Goal: Task Accomplishment & Management: Use online tool/utility

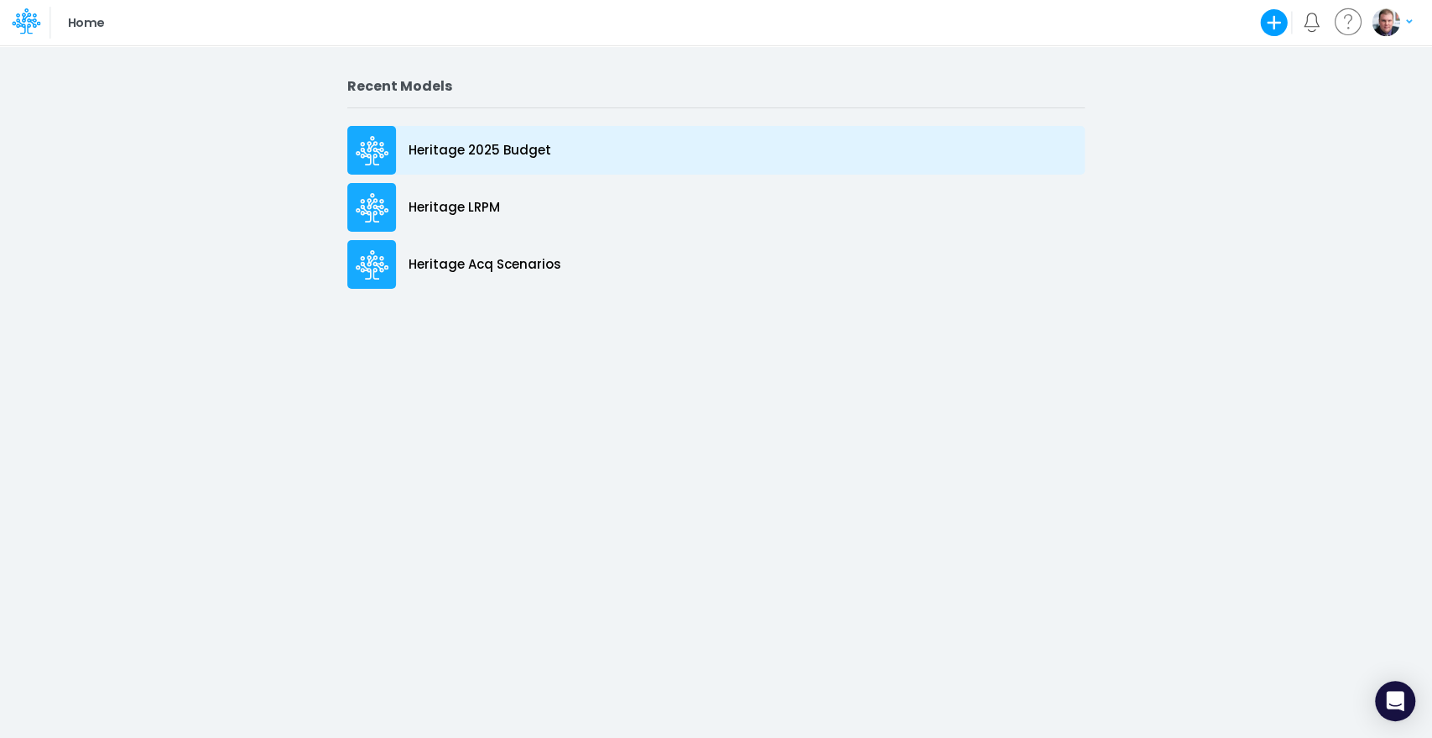
click at [445, 143] on p "Heritage 2025 Budget" at bounding box center [480, 150] width 143 height 19
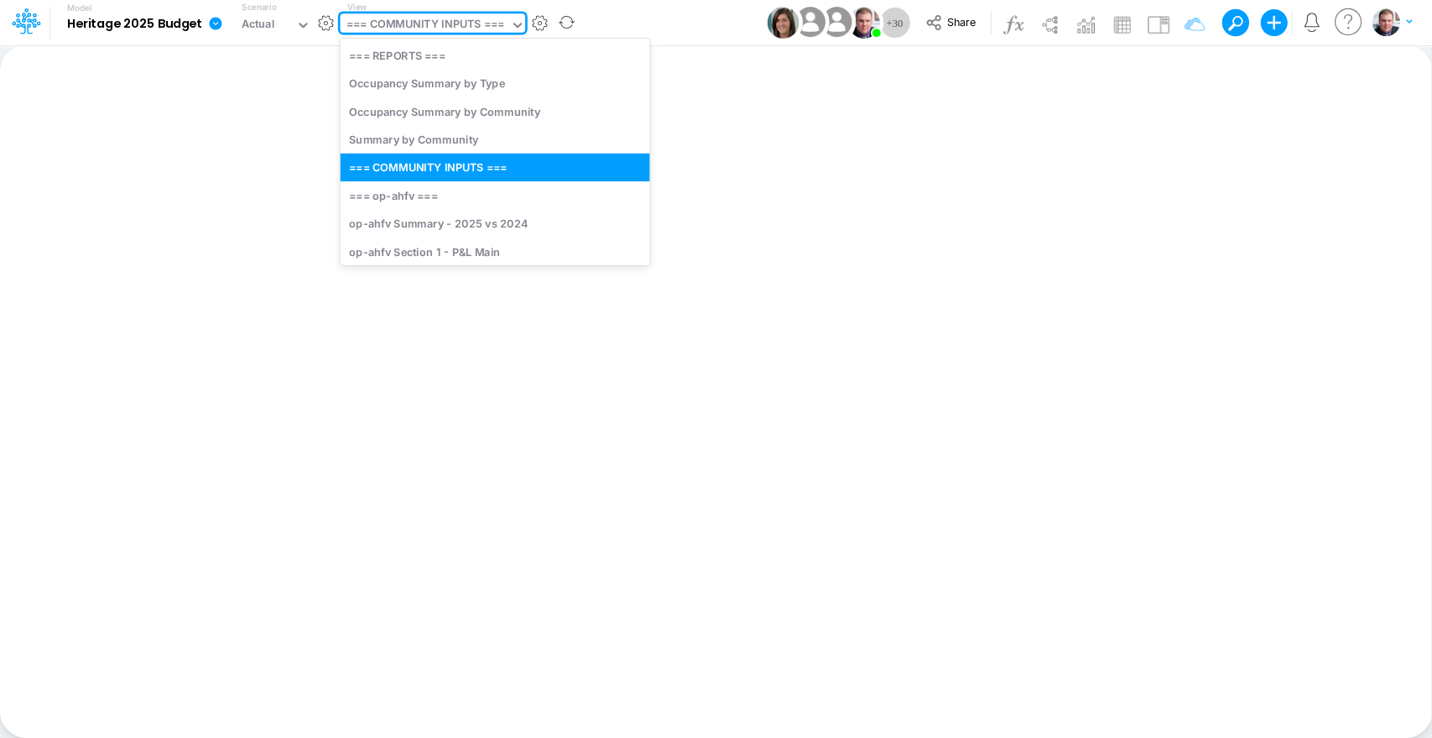
click at [404, 25] on div "=== COMMUNITY INPUTS ===" at bounding box center [426, 25] width 158 height 19
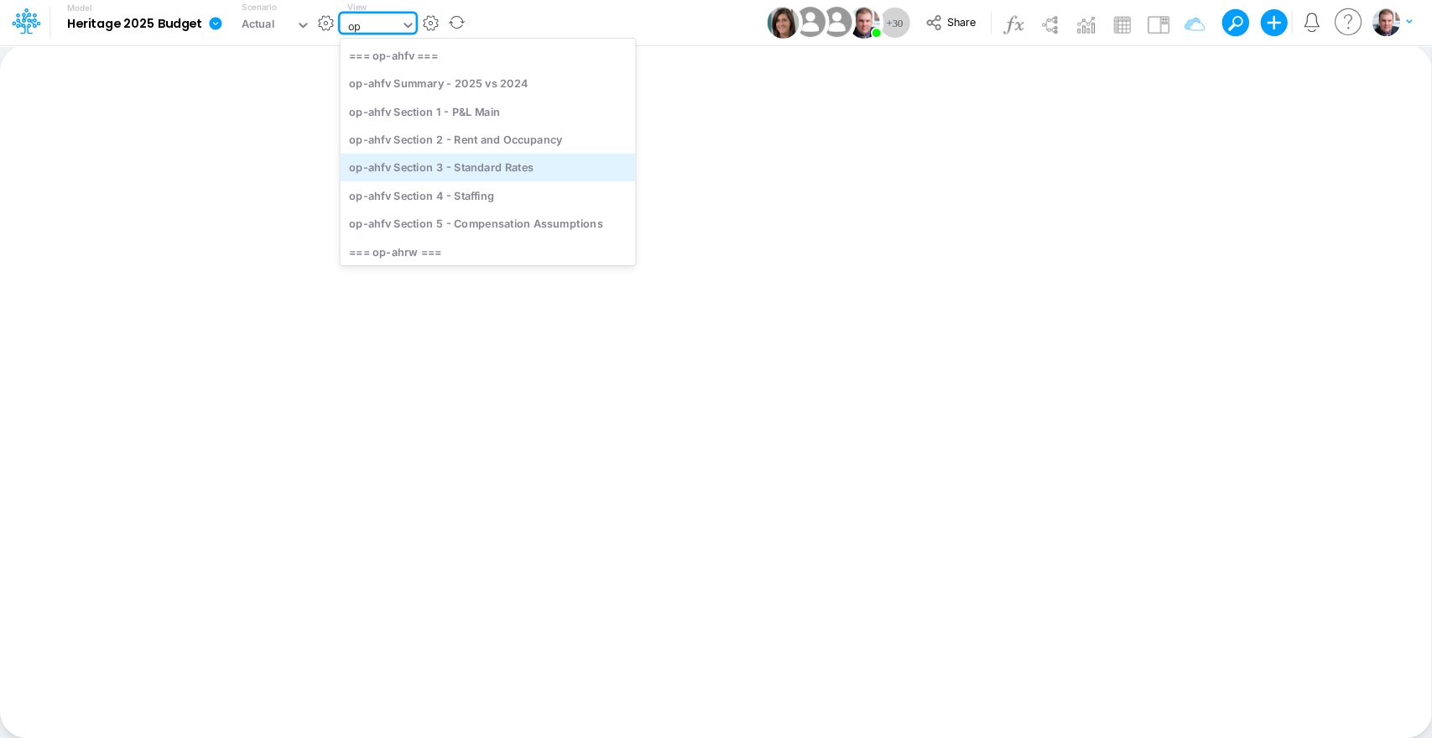
type input "opg"
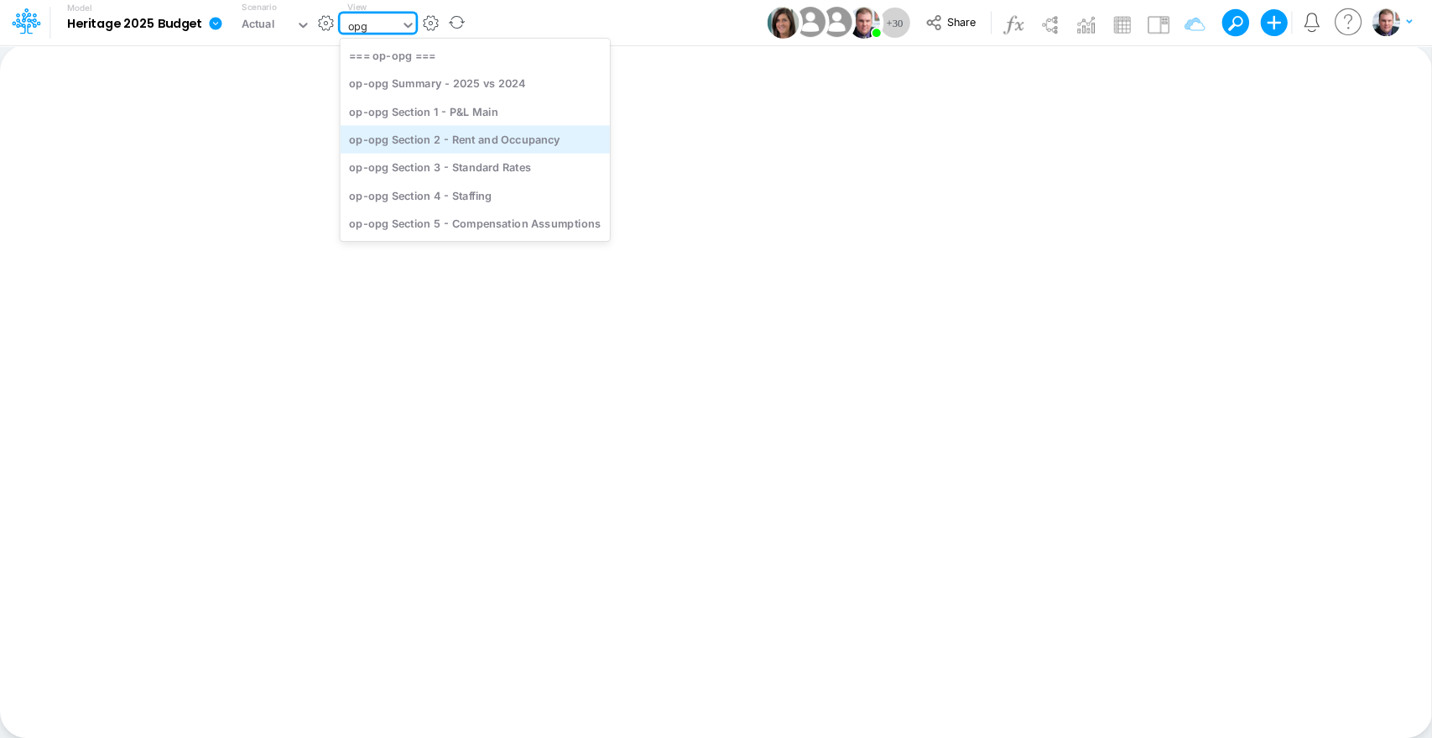
click at [474, 136] on div "op-opg Section 2 - Rent and Occupancy" at bounding box center [474, 139] width 269 height 28
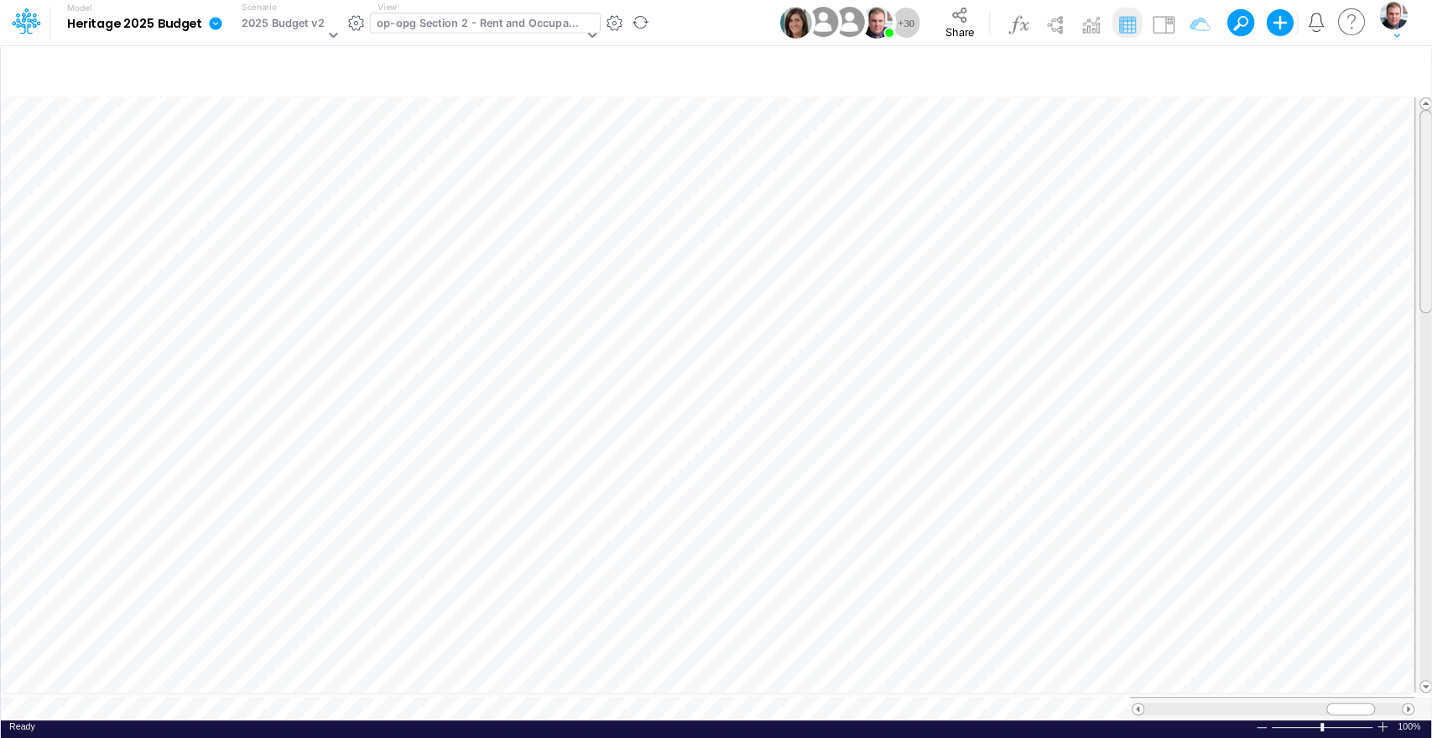
scroll to position [8, 0]
drag, startPoint x: 1424, startPoint y: 257, endPoint x: 1421, endPoint y: 267, distance: 10.4
click at [1421, 267] on div at bounding box center [1426, 221] width 13 height 203
drag, startPoint x: 1424, startPoint y: 261, endPoint x: 1422, endPoint y: 229, distance: 31.9
click at [1422, 229] on div at bounding box center [1426, 211] width 13 height 203
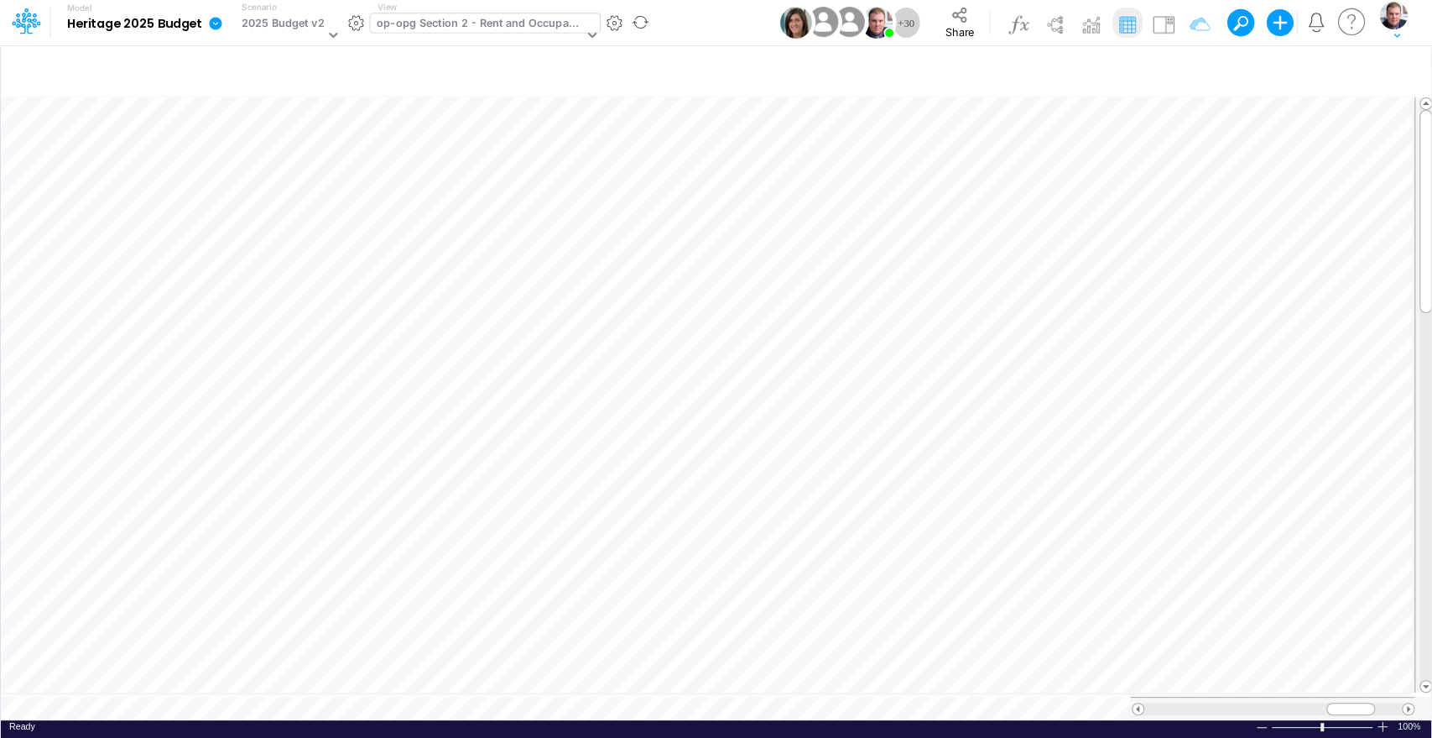
scroll to position [8, 2]
click at [195, 702] on div "Insert new Conditional formatting Paste Cut Copy AutoFill 47 Ready 100% Sum: nu…" at bounding box center [715, 390] width 1431 height 693
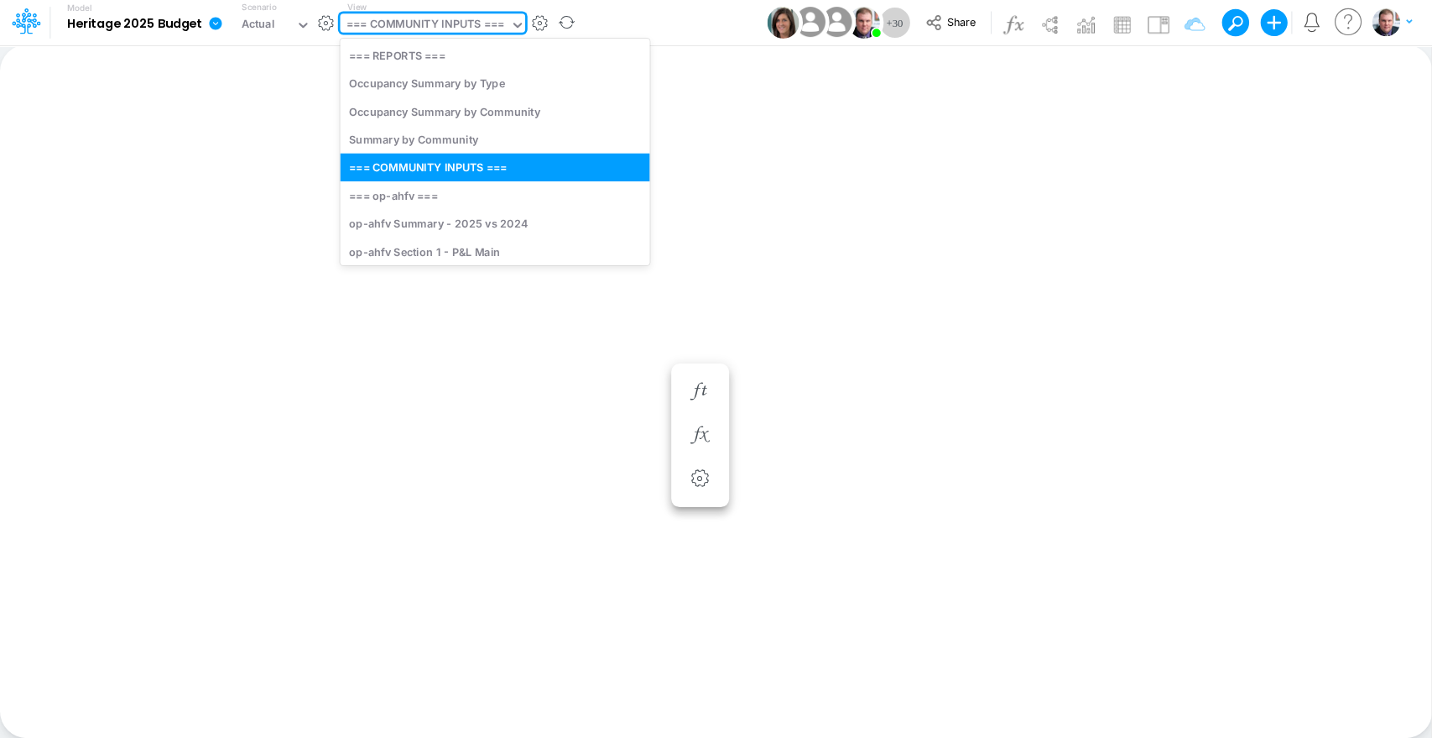
click at [459, 29] on div "=== COMMUNITY INPUTS ===" at bounding box center [426, 25] width 158 height 19
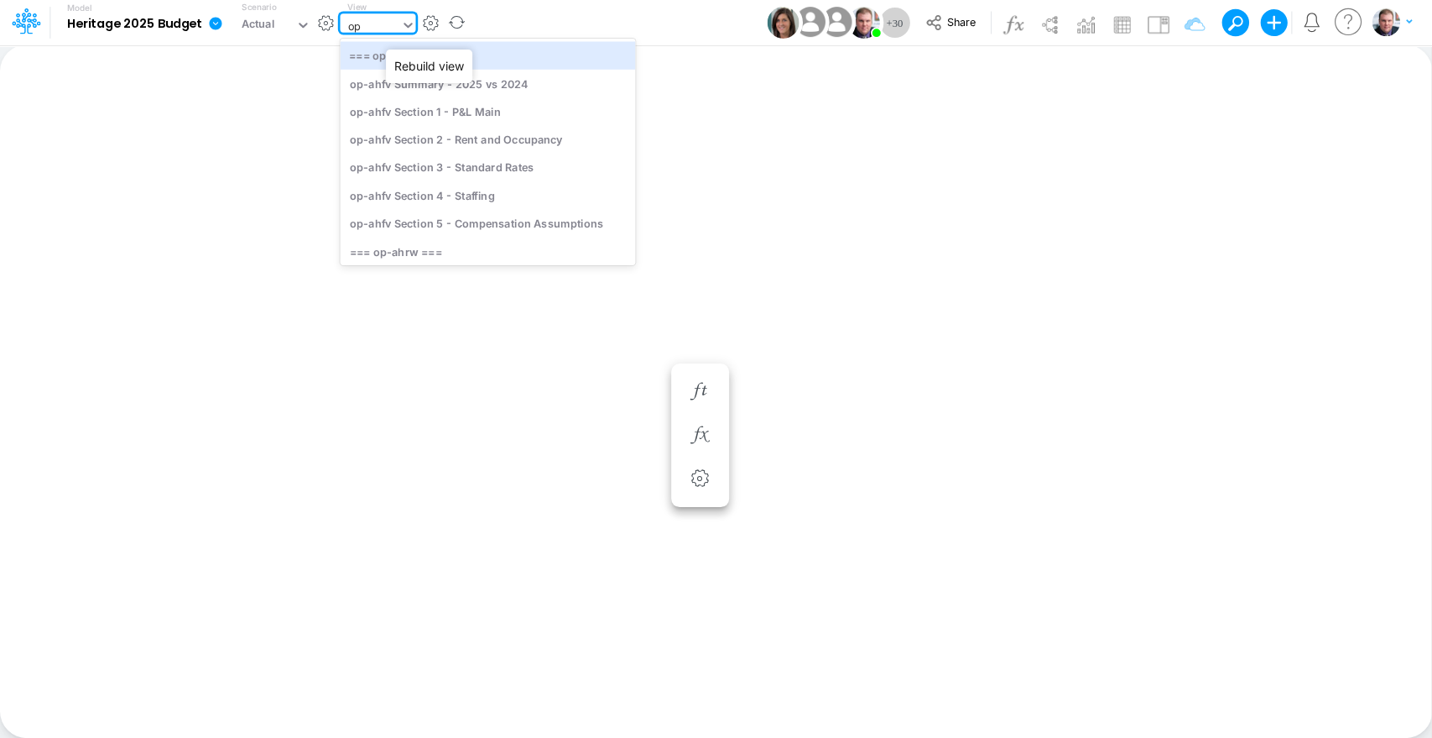
type input "opg"
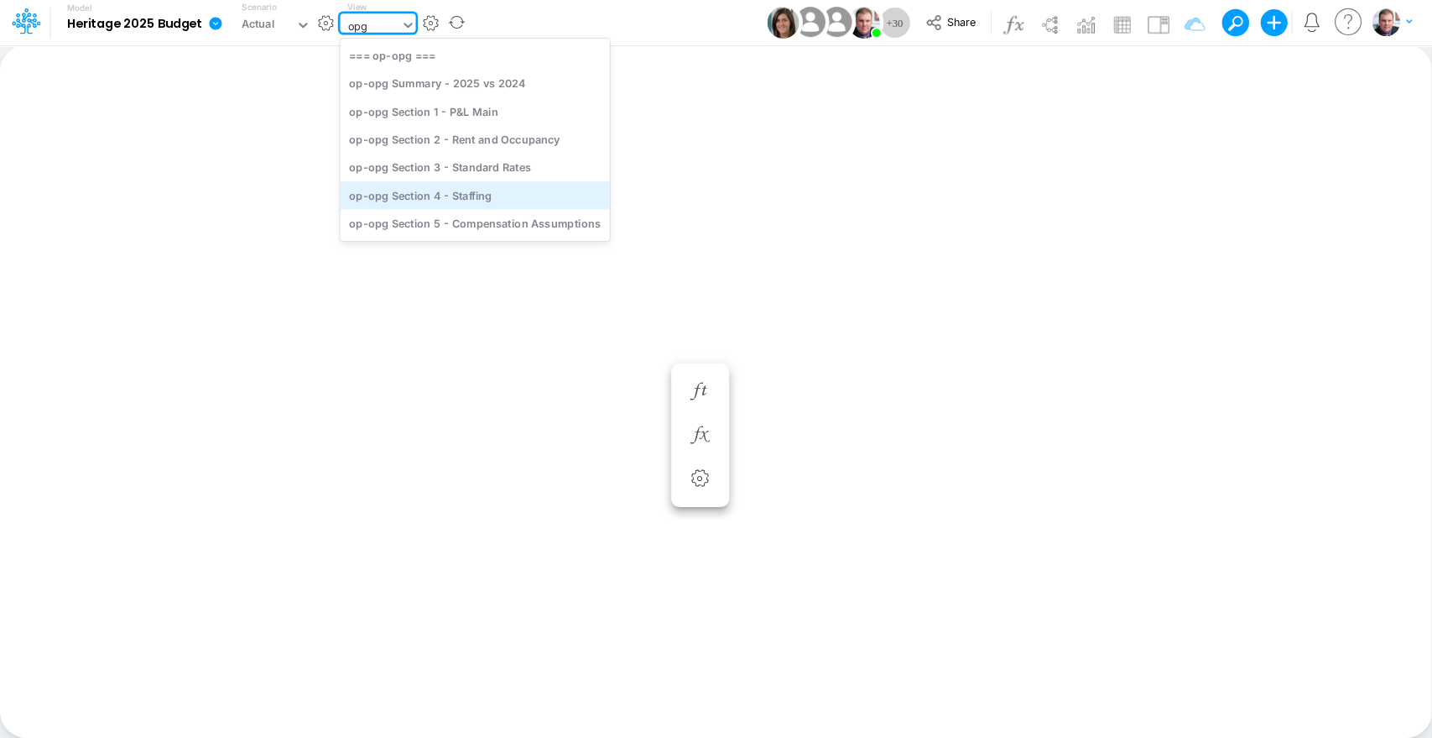
click at [467, 186] on div "op-opg Section 4 - Staffing" at bounding box center [474, 195] width 269 height 28
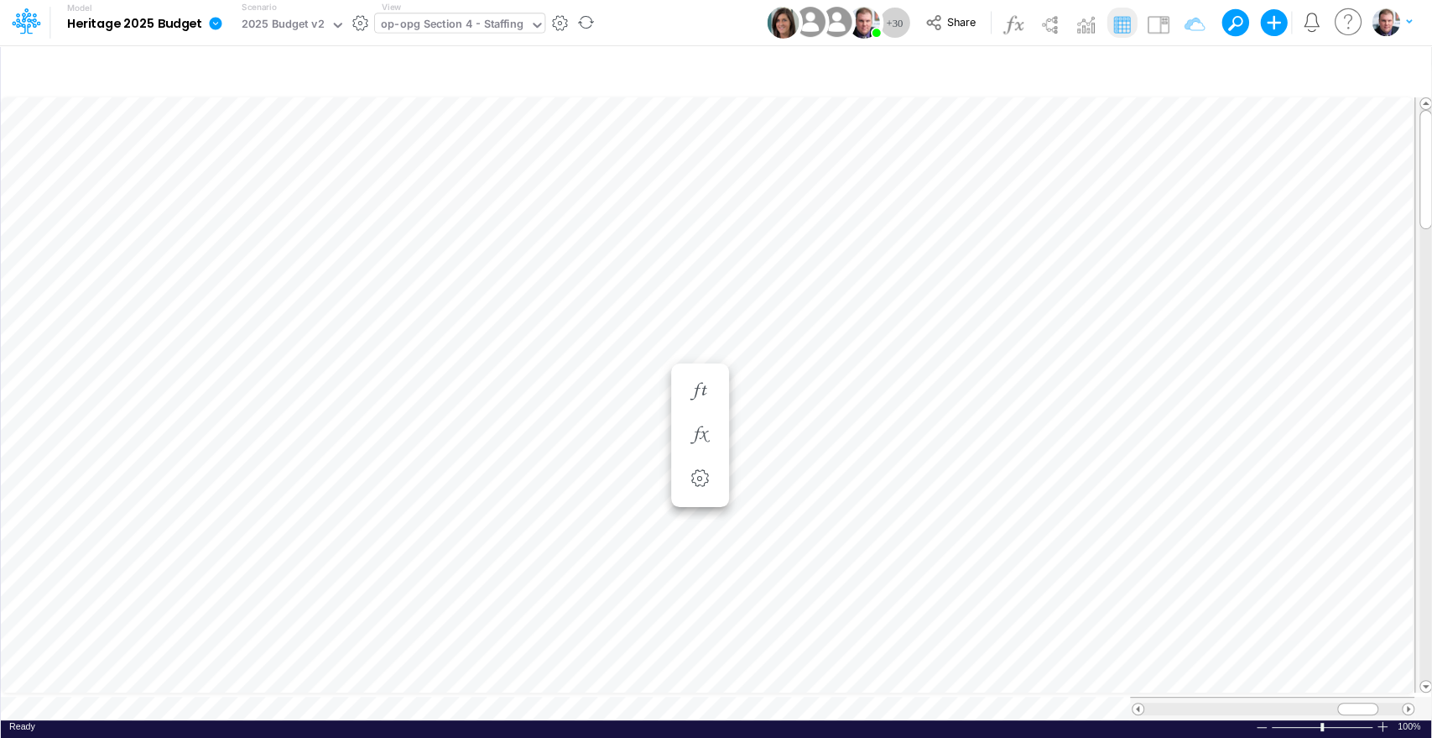
scroll to position [8, 0]
drag, startPoint x: 1418, startPoint y: 159, endPoint x: 1429, endPoint y: 248, distance: 88.8
click at [1429, 248] on div at bounding box center [1424, 394] width 18 height 595
drag, startPoint x: 1428, startPoint y: 180, endPoint x: 1416, endPoint y: 430, distance: 249.5
click at [1416, 430] on div at bounding box center [1424, 394] width 18 height 595
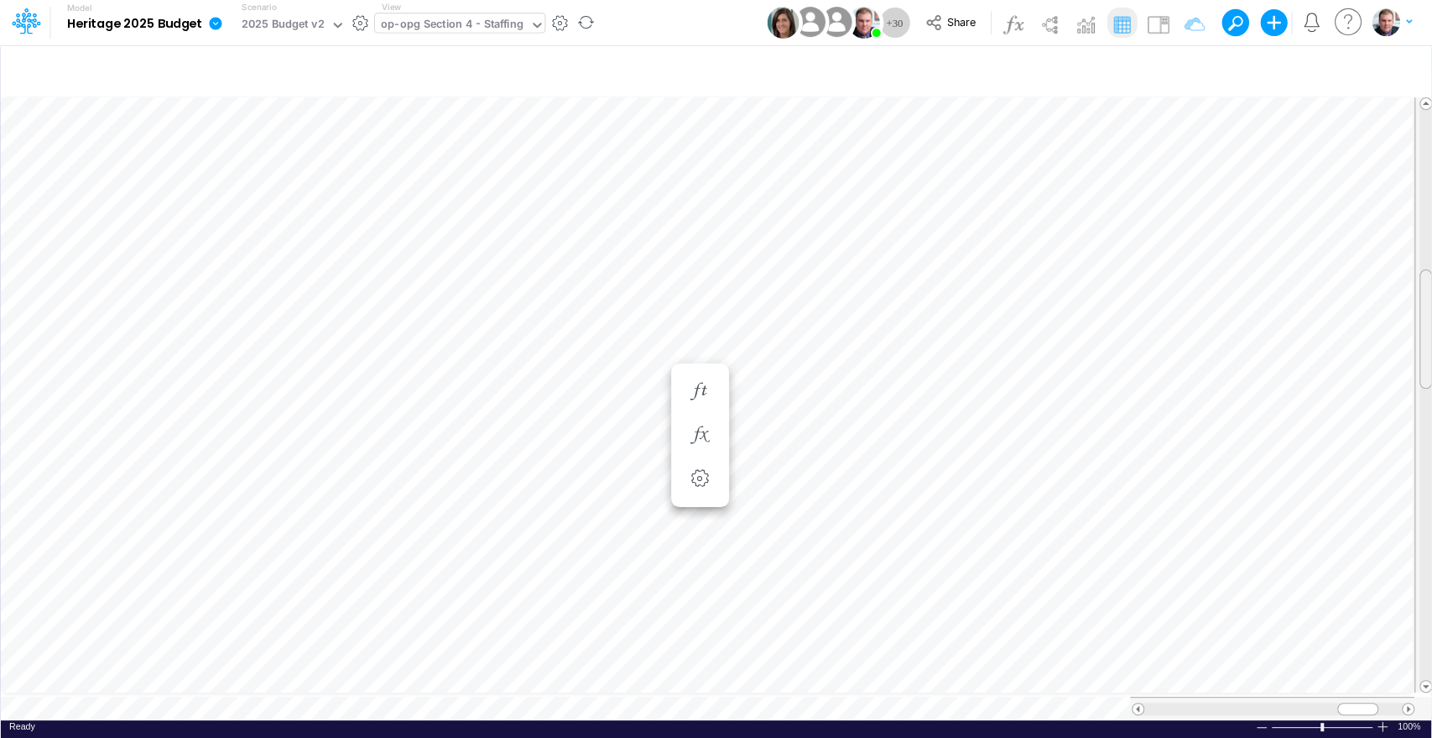
drag, startPoint x: 1424, startPoint y: 412, endPoint x: 1416, endPoint y: 321, distance: 90.9
click at [1416, 321] on div at bounding box center [1424, 394] width 18 height 595
drag, startPoint x: 1427, startPoint y: 296, endPoint x: 1426, endPoint y: 287, distance: 9.4
click at [1426, 287] on div at bounding box center [1426, 317] width 13 height 119
drag, startPoint x: 1427, startPoint y: 306, endPoint x: 1426, endPoint y: 282, distance: 24.4
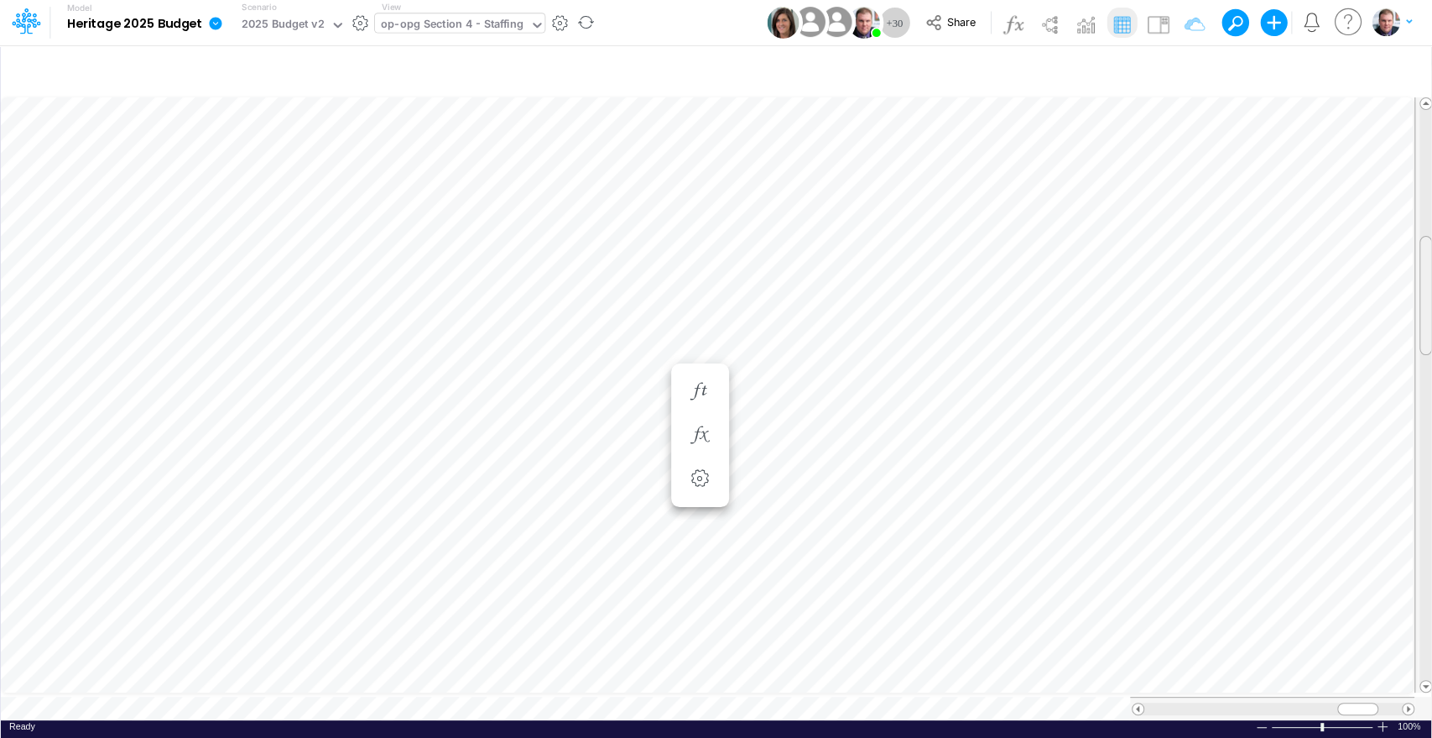
click at [1426, 282] on div at bounding box center [1426, 295] width 13 height 119
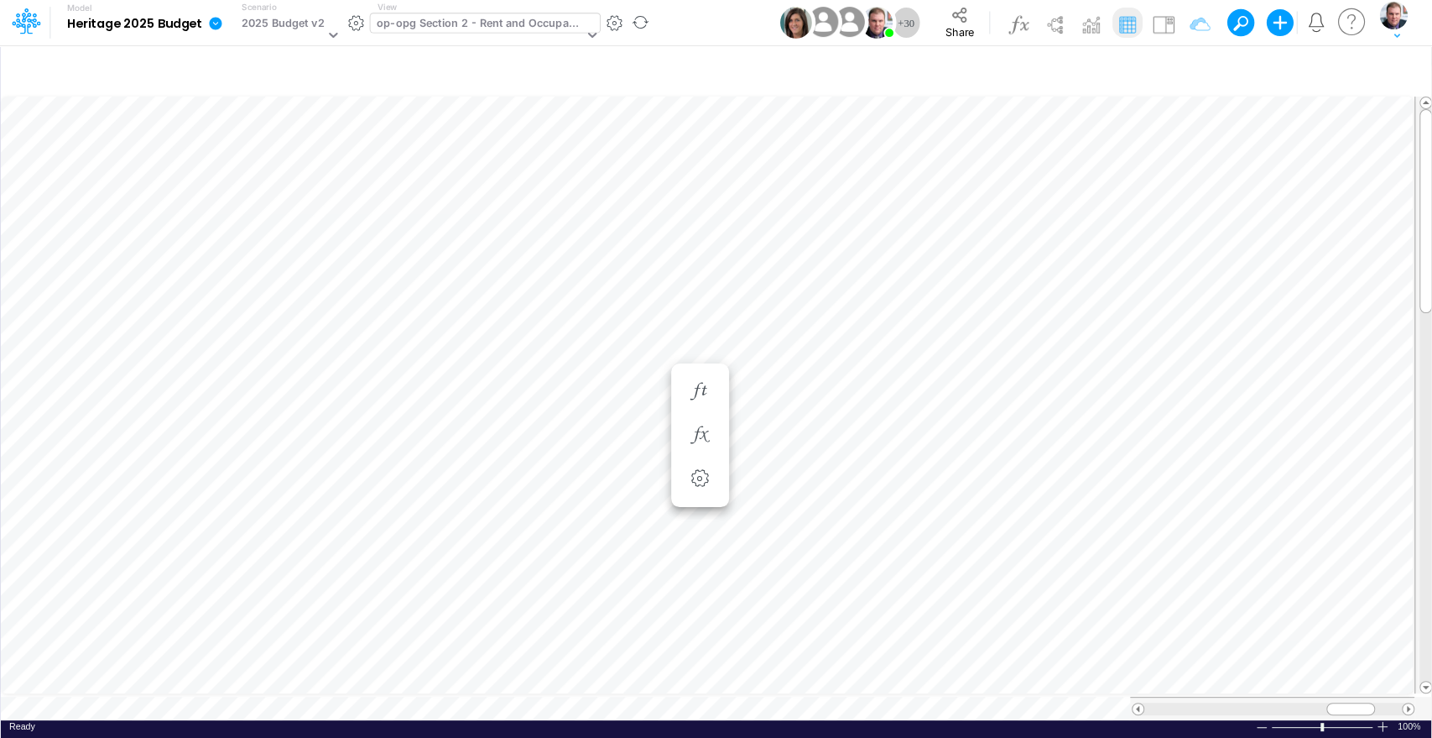
scroll to position [8, 2]
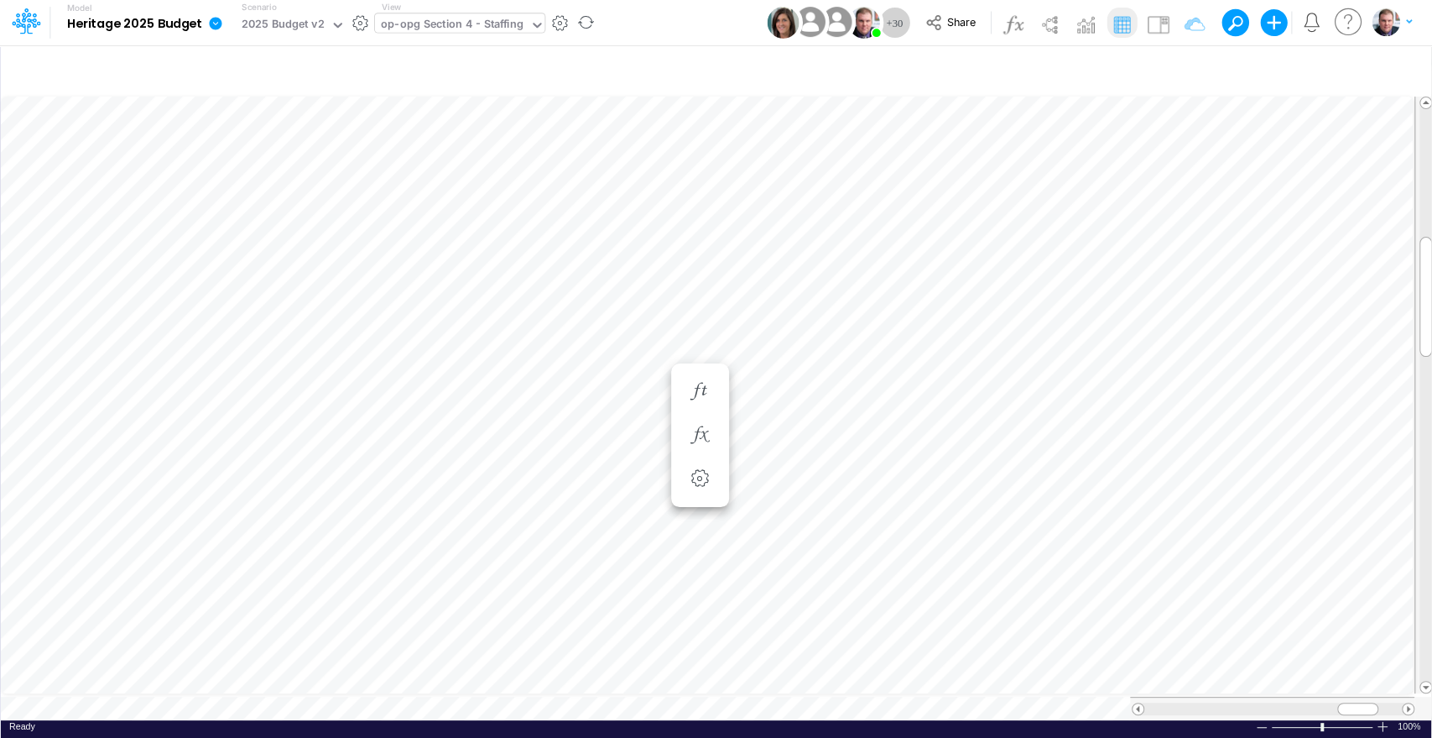
scroll to position [8, 0]
drag, startPoint x: 1424, startPoint y: 259, endPoint x: 1429, endPoint y: 192, distance: 67.3
click at [1429, 192] on div at bounding box center [1426, 229] width 13 height 120
